Goal: Find specific page/section: Find specific page/section

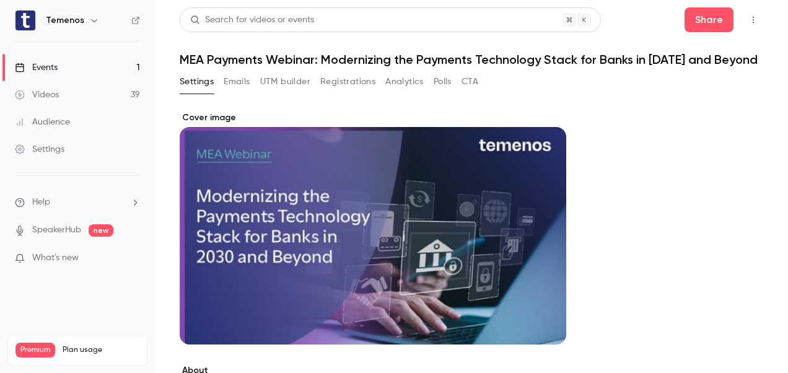
click at [52, 70] on div "Events" at bounding box center [36, 67] width 43 height 12
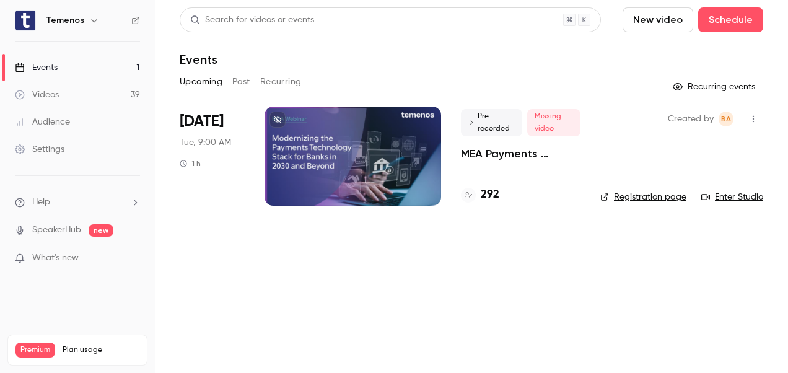
click at [367, 202] on div at bounding box center [352, 156] width 177 height 99
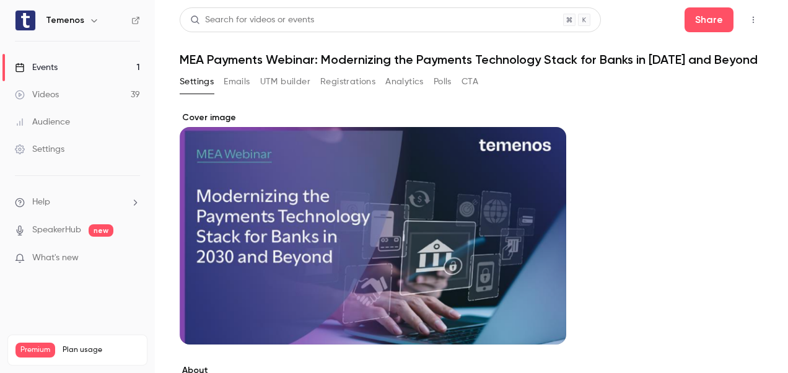
click at [68, 63] on link "Events 1" at bounding box center [77, 67] width 155 height 27
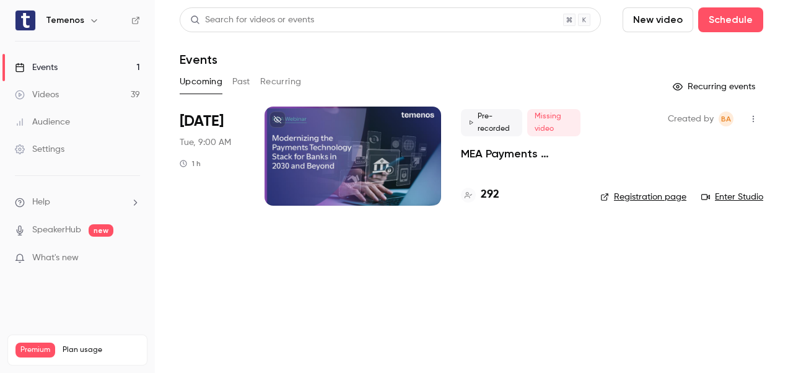
click at [383, 139] on div at bounding box center [352, 156] width 177 height 99
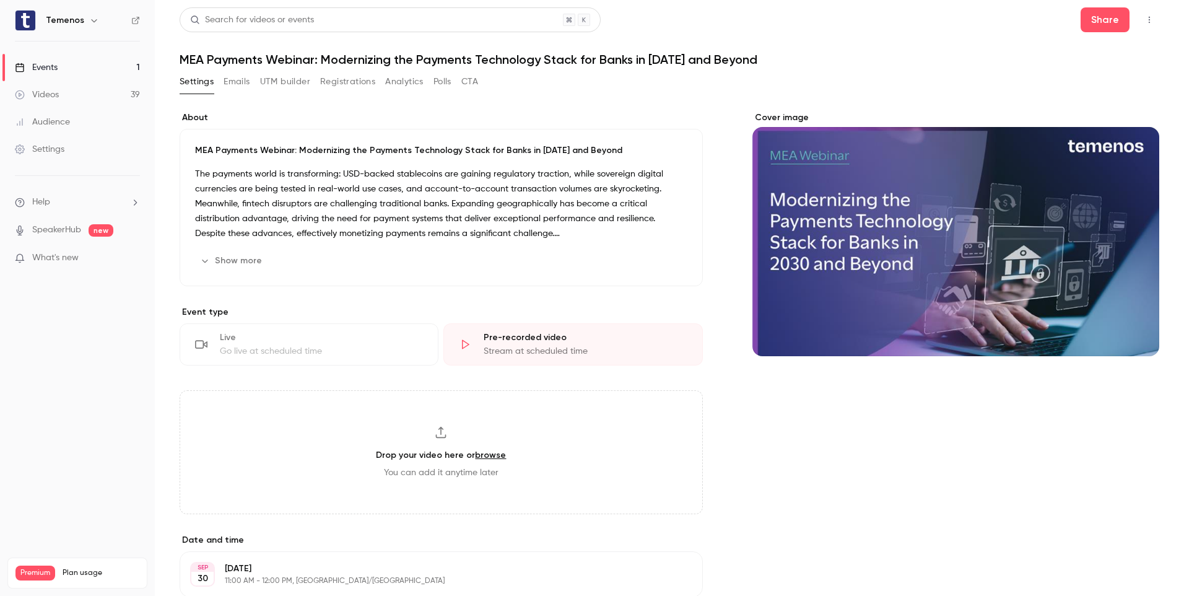
click at [45, 69] on div "Events" at bounding box center [36, 67] width 43 height 12
